Goal: Find specific page/section: Find specific page/section

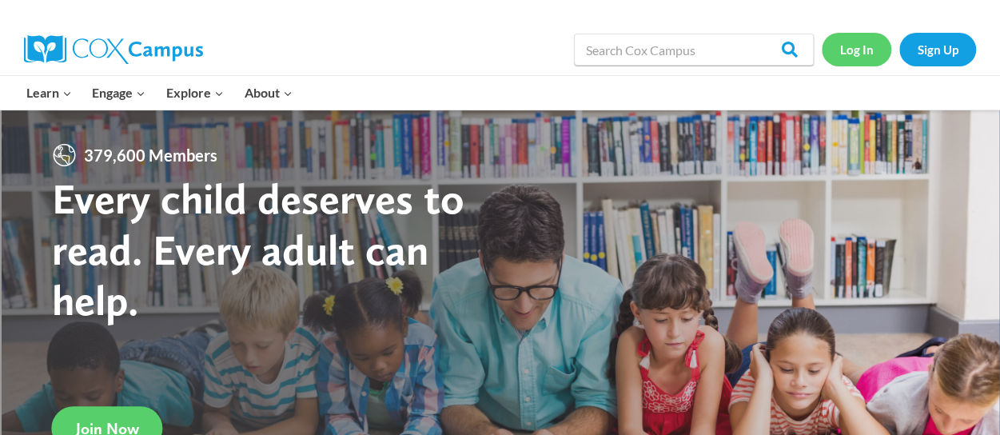
click at [863, 52] on link "Log In" at bounding box center [856, 49] width 70 height 33
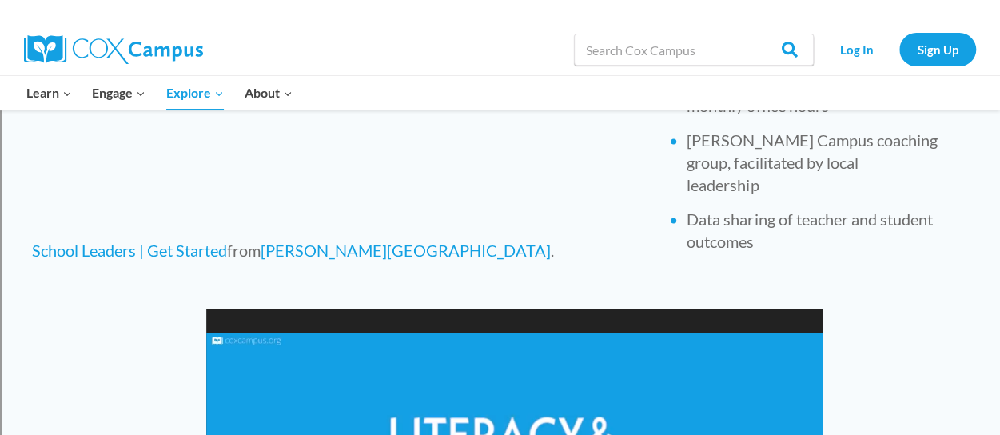
scroll to position [826, 0]
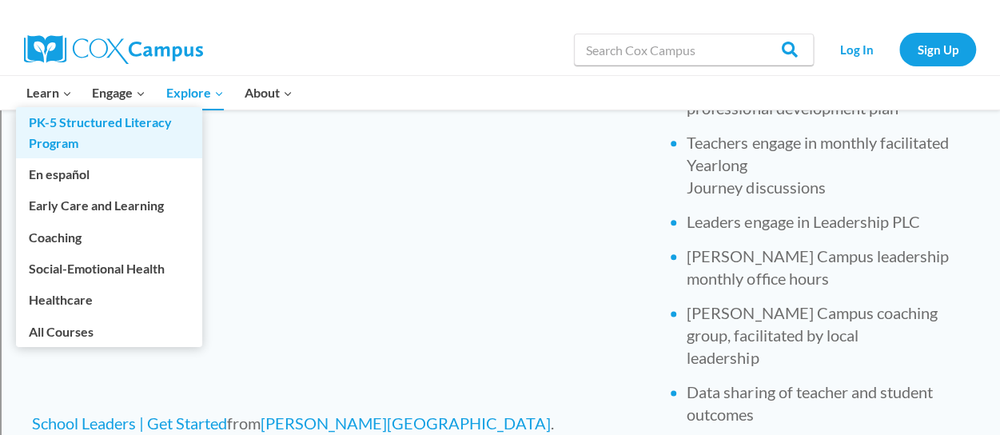
click at [61, 130] on link "PK-5 Structured Literacy Program" at bounding box center [109, 132] width 186 height 51
